Goal: Find contact information: Find contact information

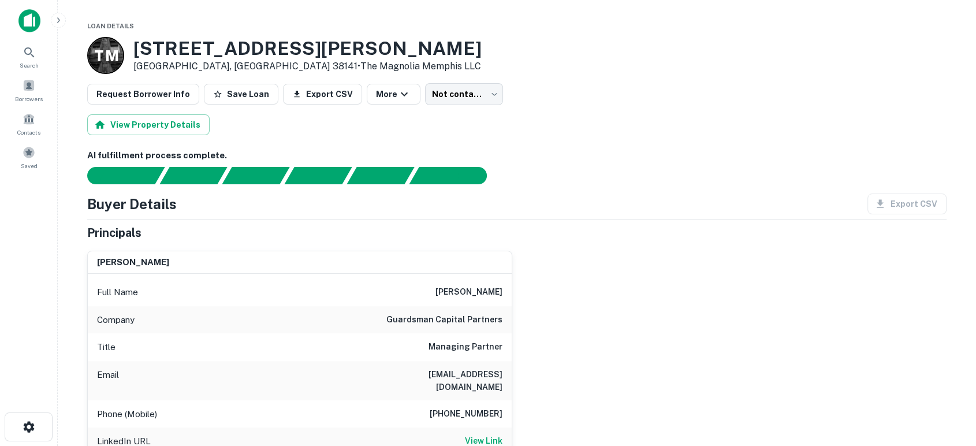
drag, startPoint x: 685, startPoint y: 302, endPoint x: 699, endPoint y: 287, distance: 20.0
click at [685, 302] on div "lauren king Full Name lauren king Company guardsman capital partners Title Mana…" at bounding box center [512, 402] width 869 height 323
click at [732, 350] on div "lauren king Full Name lauren king Company guardsman capital partners Title Mana…" at bounding box center [512, 402] width 869 height 323
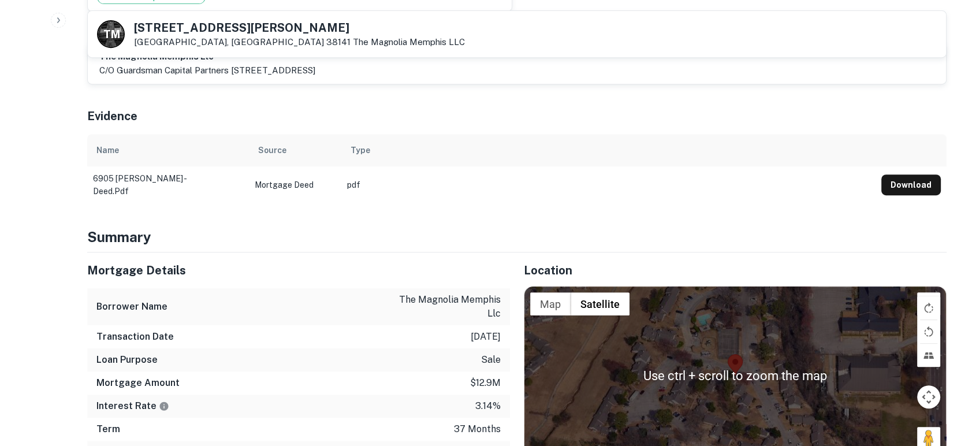
scroll to position [599, 0]
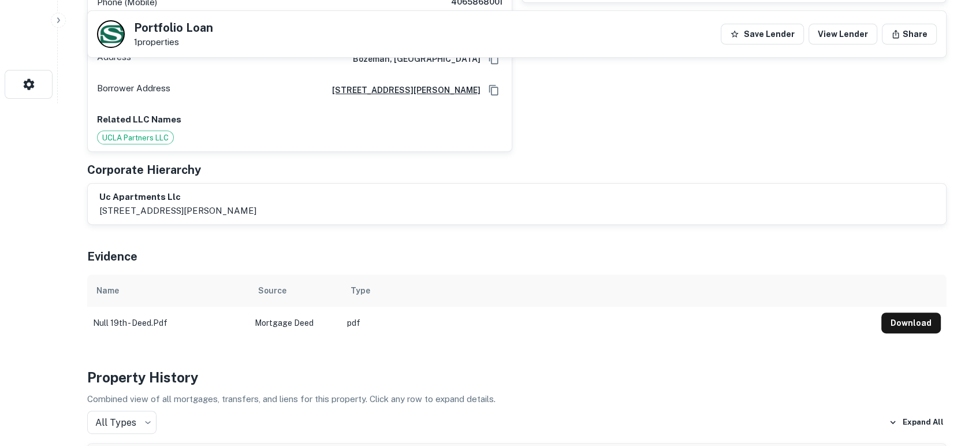
scroll to position [342, 0]
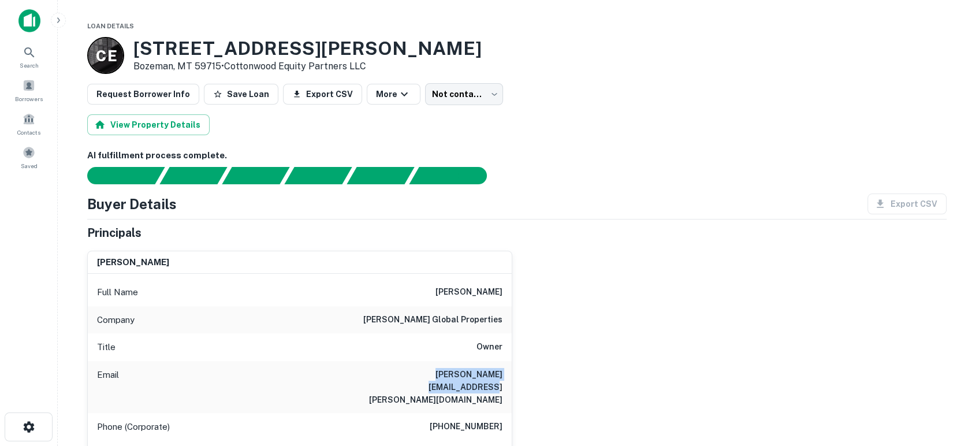
drag, startPoint x: 393, startPoint y: 375, endPoint x: 510, endPoint y: 368, distance: 116.9
click at [510, 368] on div "Email jim.miller@millerglobal.com" at bounding box center [300, 387] width 424 height 52
drag, startPoint x: 629, startPoint y: 338, endPoint x: 612, endPoint y: 363, distance: 30.3
click at [628, 340] on div "james miller Full Name james miller Company miller global properties Title Owne…" at bounding box center [512, 372] width 869 height 262
drag, startPoint x: 433, startPoint y: 401, endPoint x: 510, endPoint y: 400, distance: 77.4
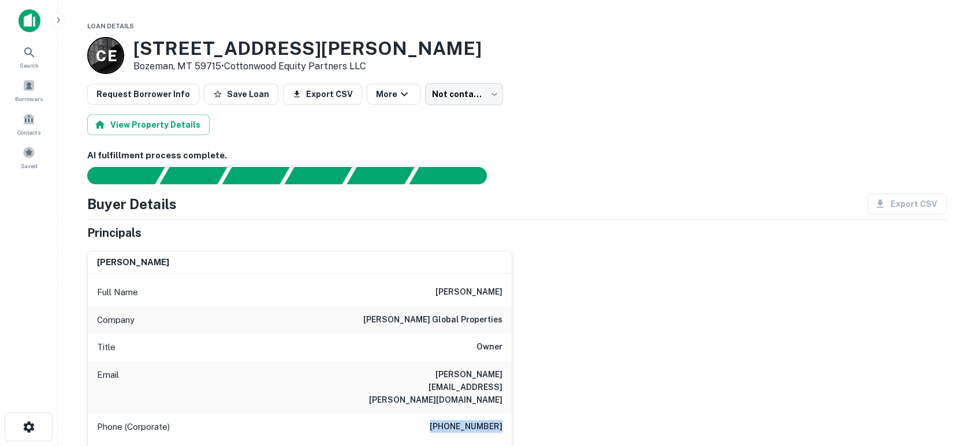
click at [510, 413] on div "Phone (Corporate) (303) 773-0369" at bounding box center [300, 427] width 424 height 28
copy h6 "(303) 773-0369"
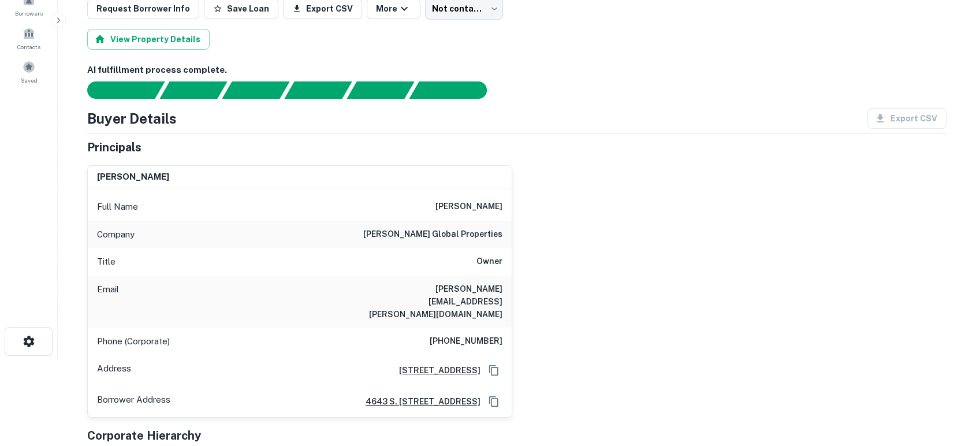
click at [605, 341] on div "james miller Full Name james miller Company miller global properties Title Owne…" at bounding box center [512, 287] width 869 height 262
